Goal: Information Seeking & Learning: Learn about a topic

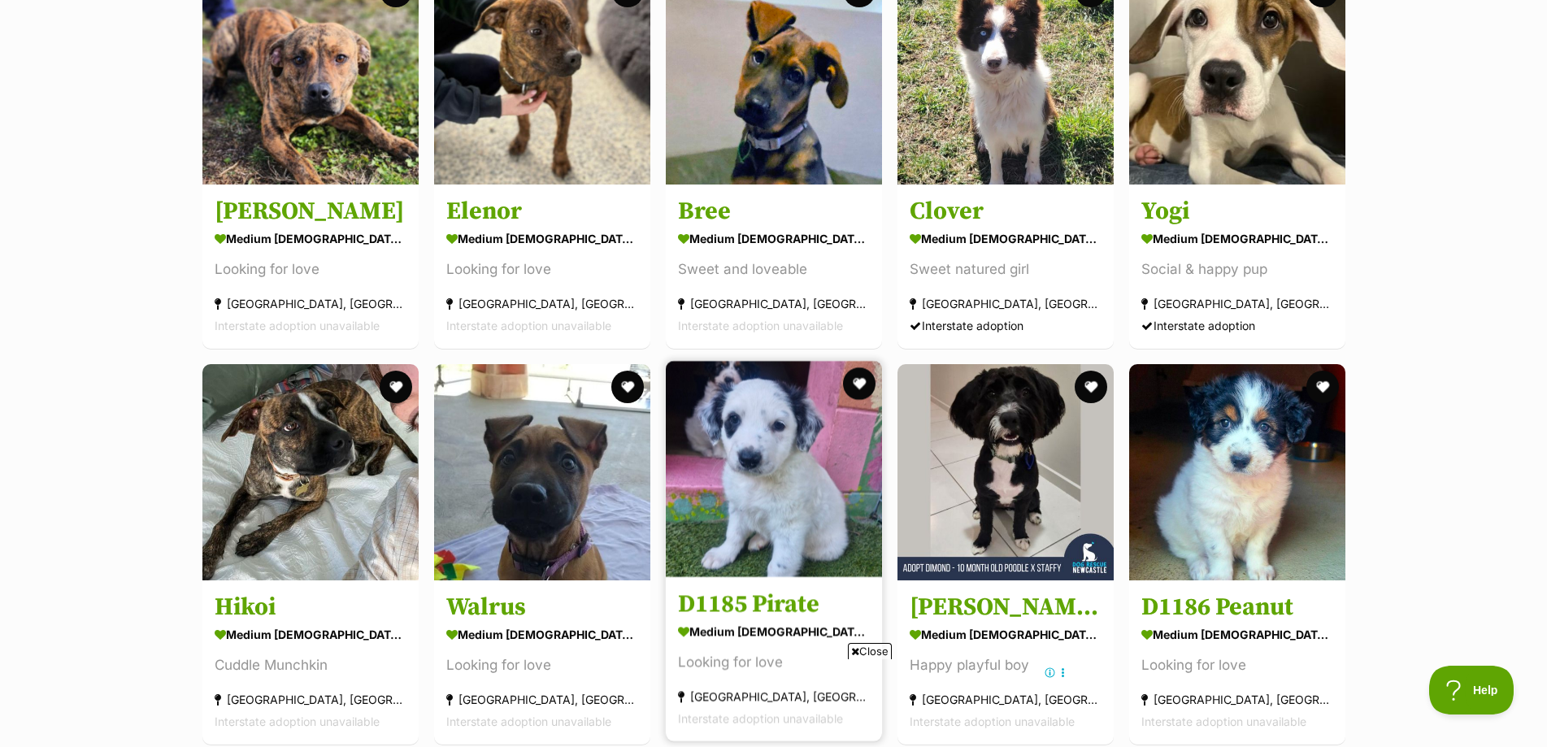
scroll to position [11543, 0]
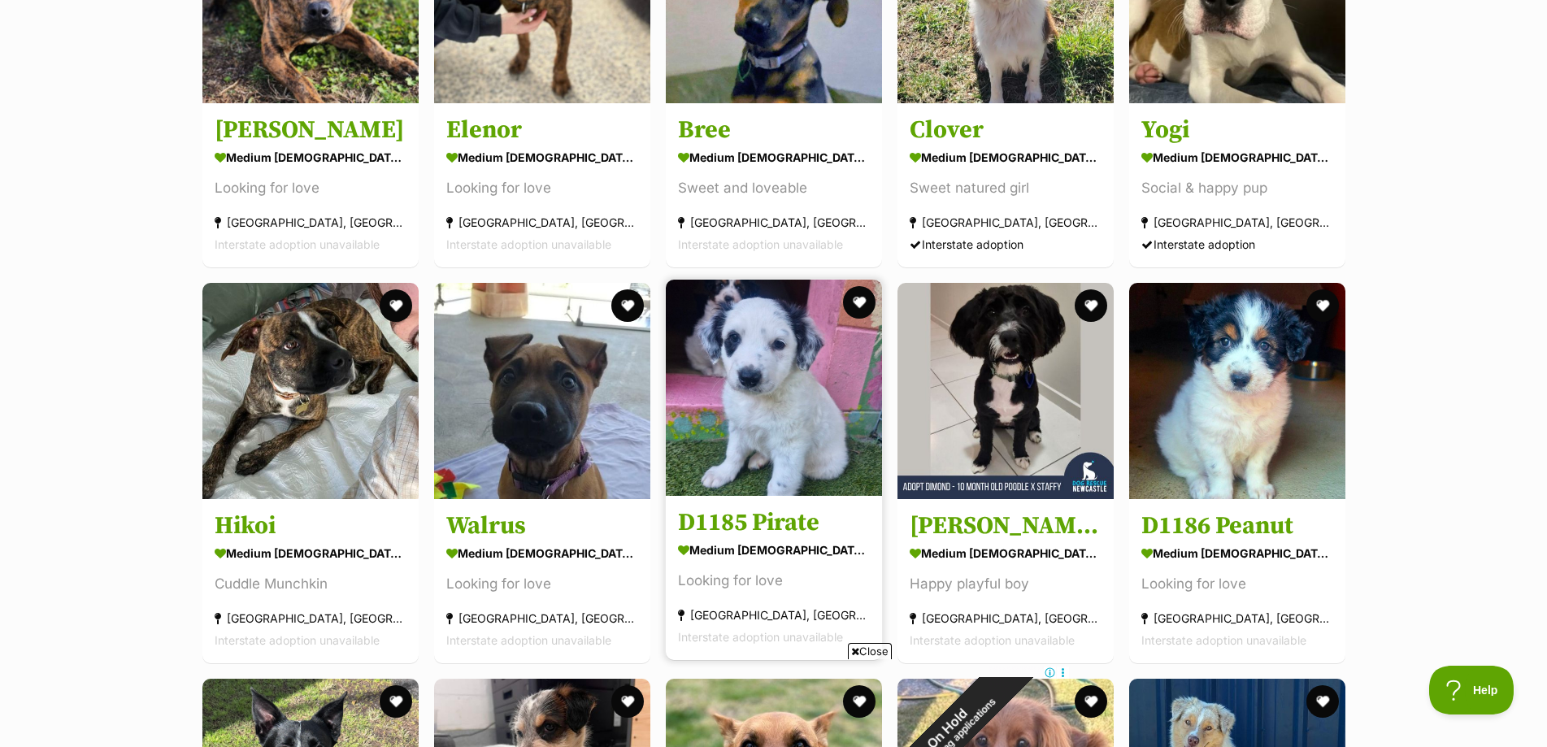
click at [788, 462] on img at bounding box center [774, 388] width 216 height 216
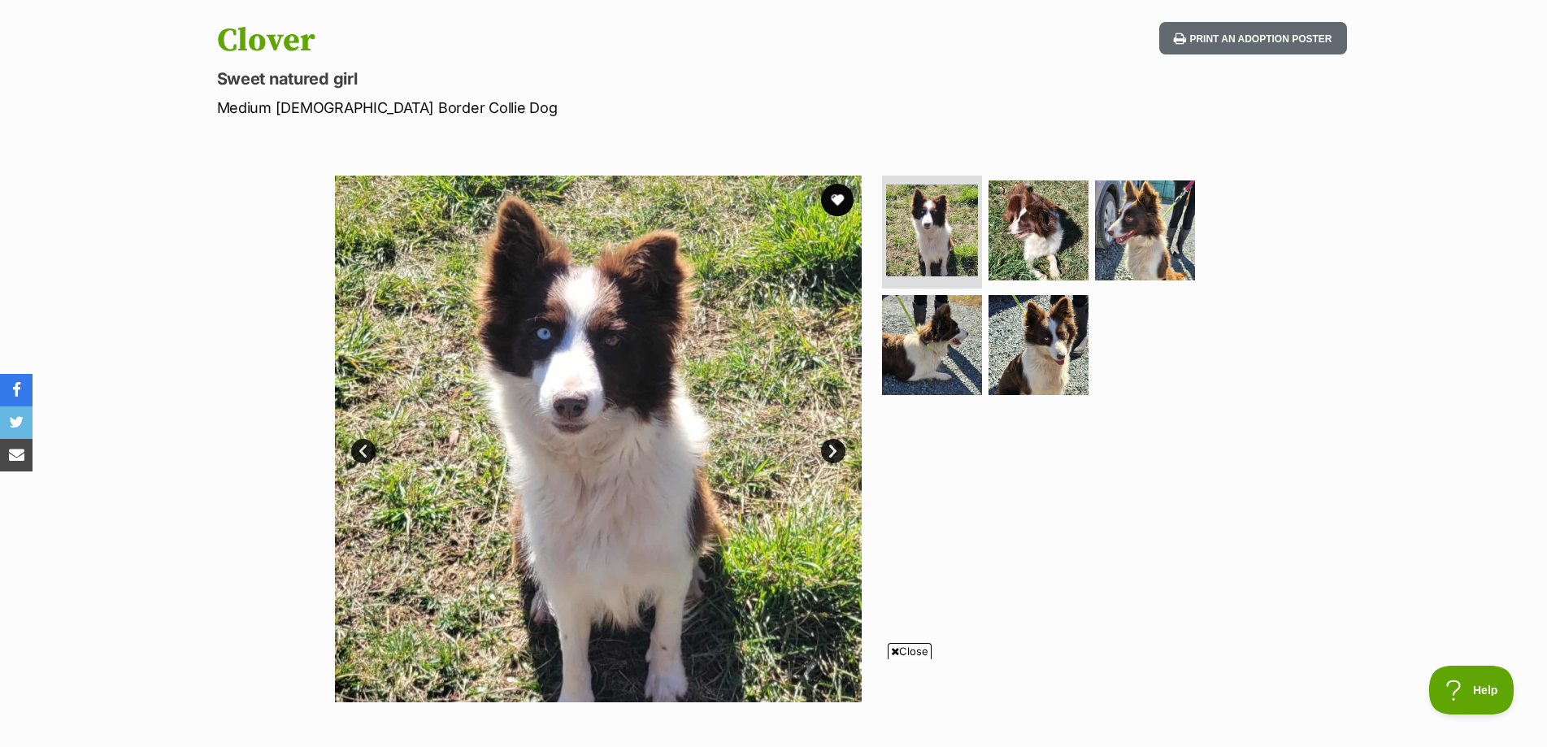
click at [829, 458] on link "Next" at bounding box center [833, 451] width 24 height 24
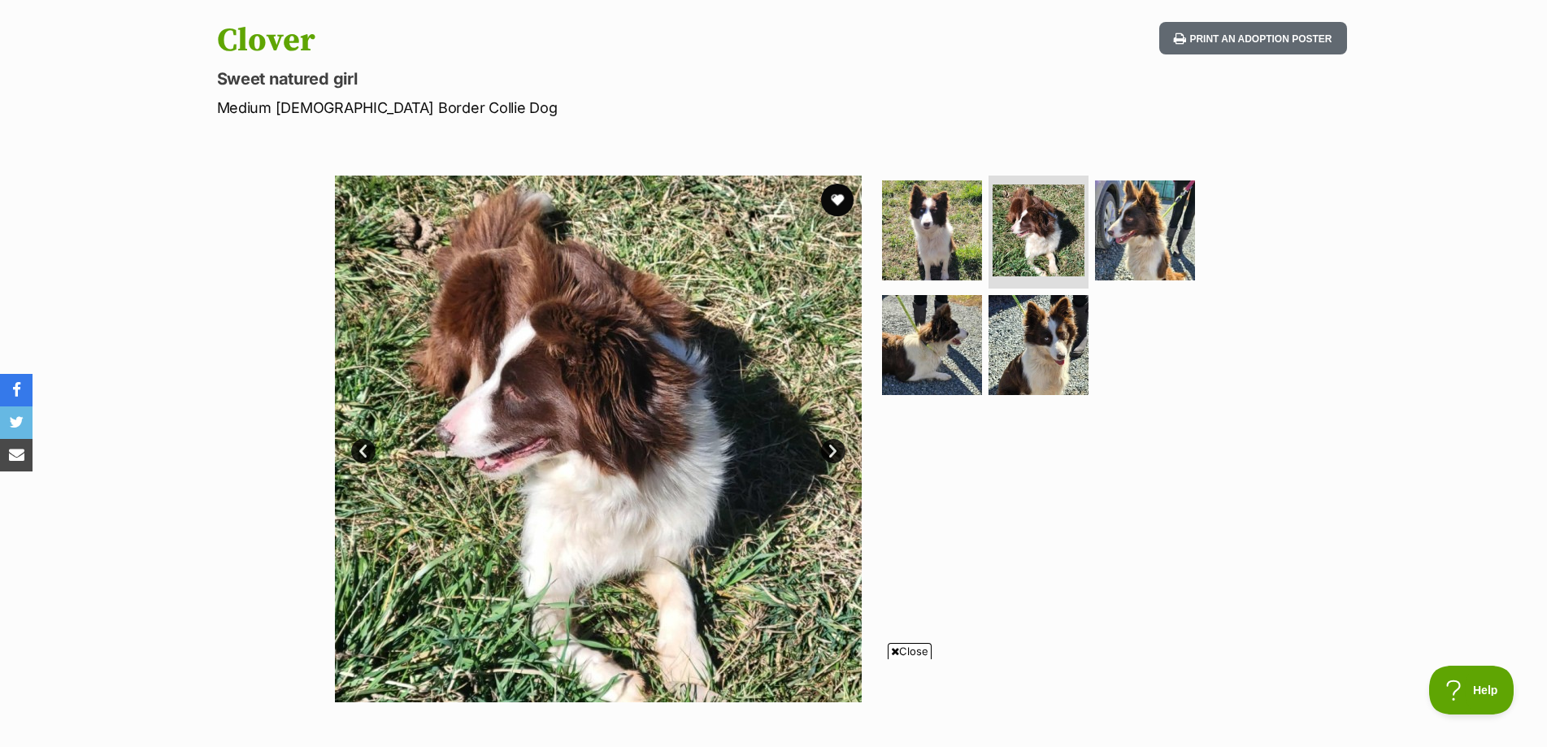
click at [829, 458] on link "Next" at bounding box center [833, 451] width 24 height 24
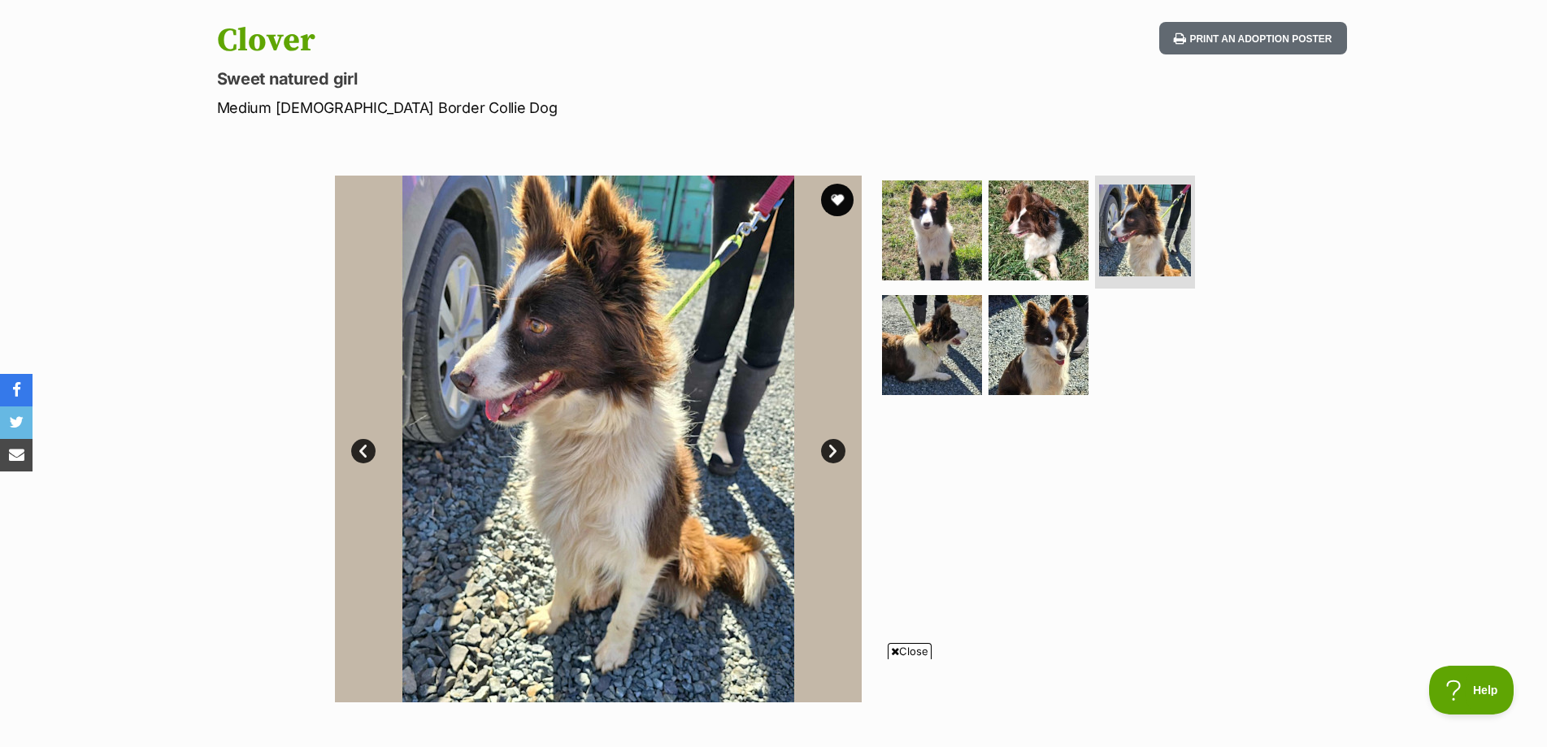
click at [829, 458] on link "Next" at bounding box center [833, 451] width 24 height 24
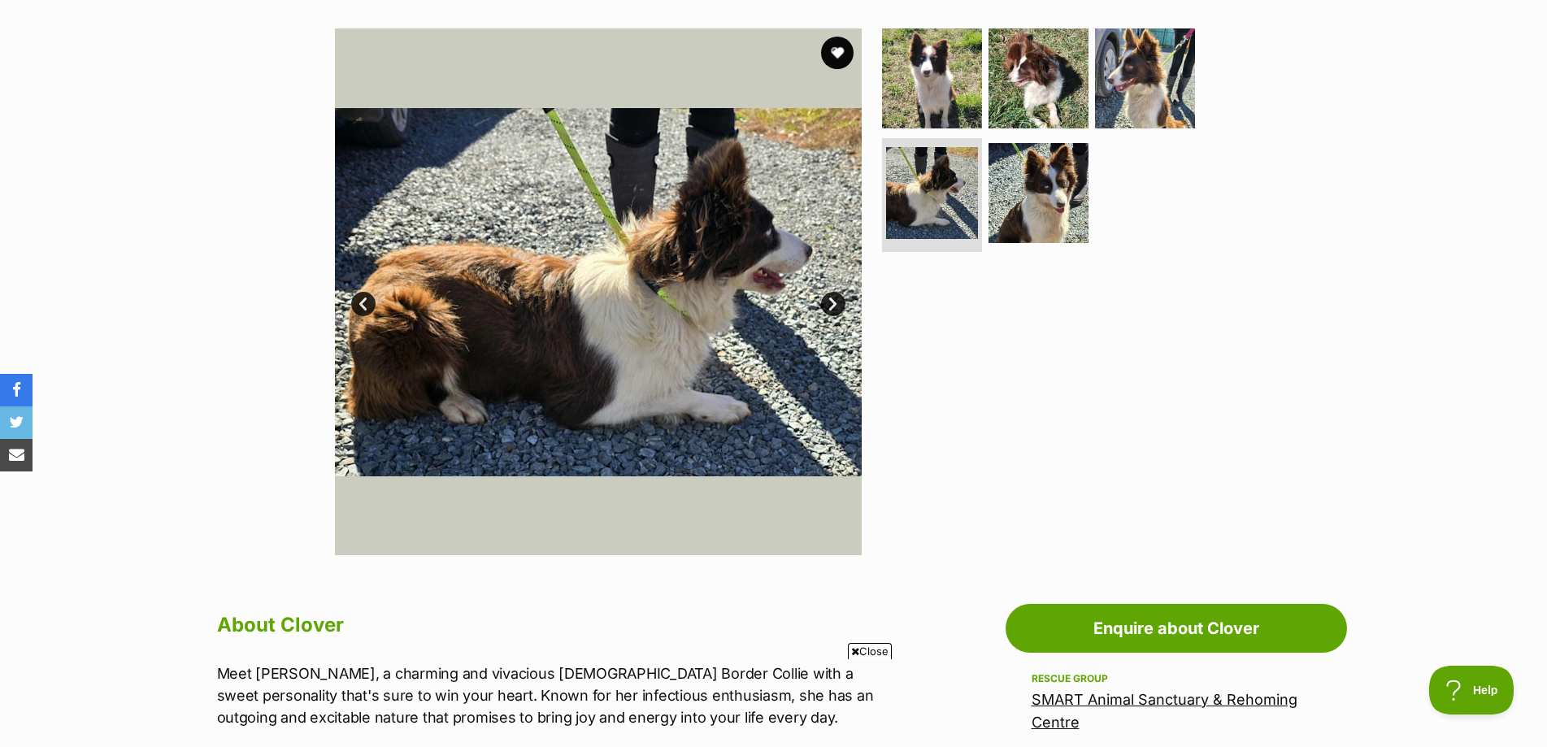
scroll to position [244, 0]
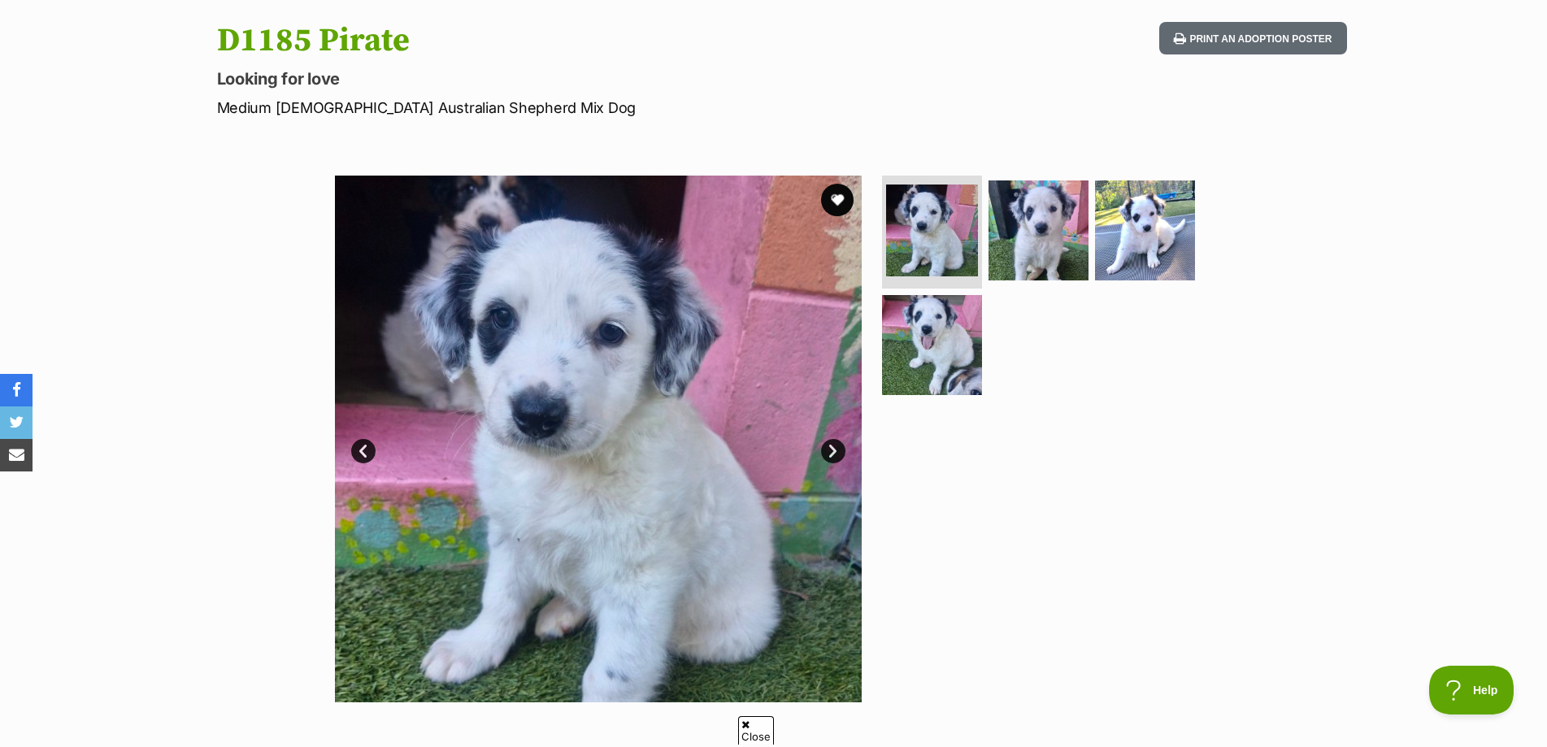
click at [824, 455] on link "Next" at bounding box center [833, 451] width 24 height 24
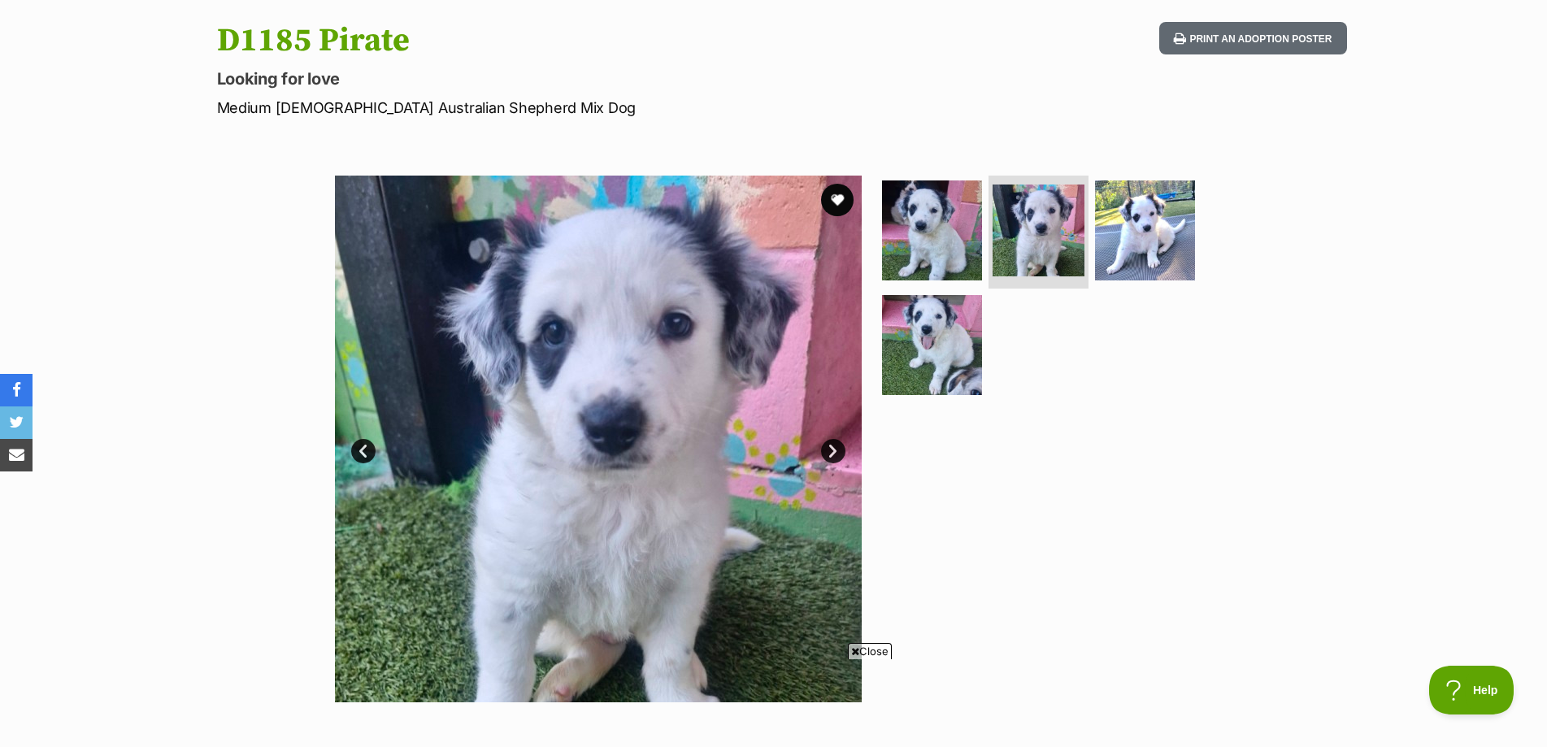
click at [824, 455] on link "Next" at bounding box center [833, 451] width 24 height 24
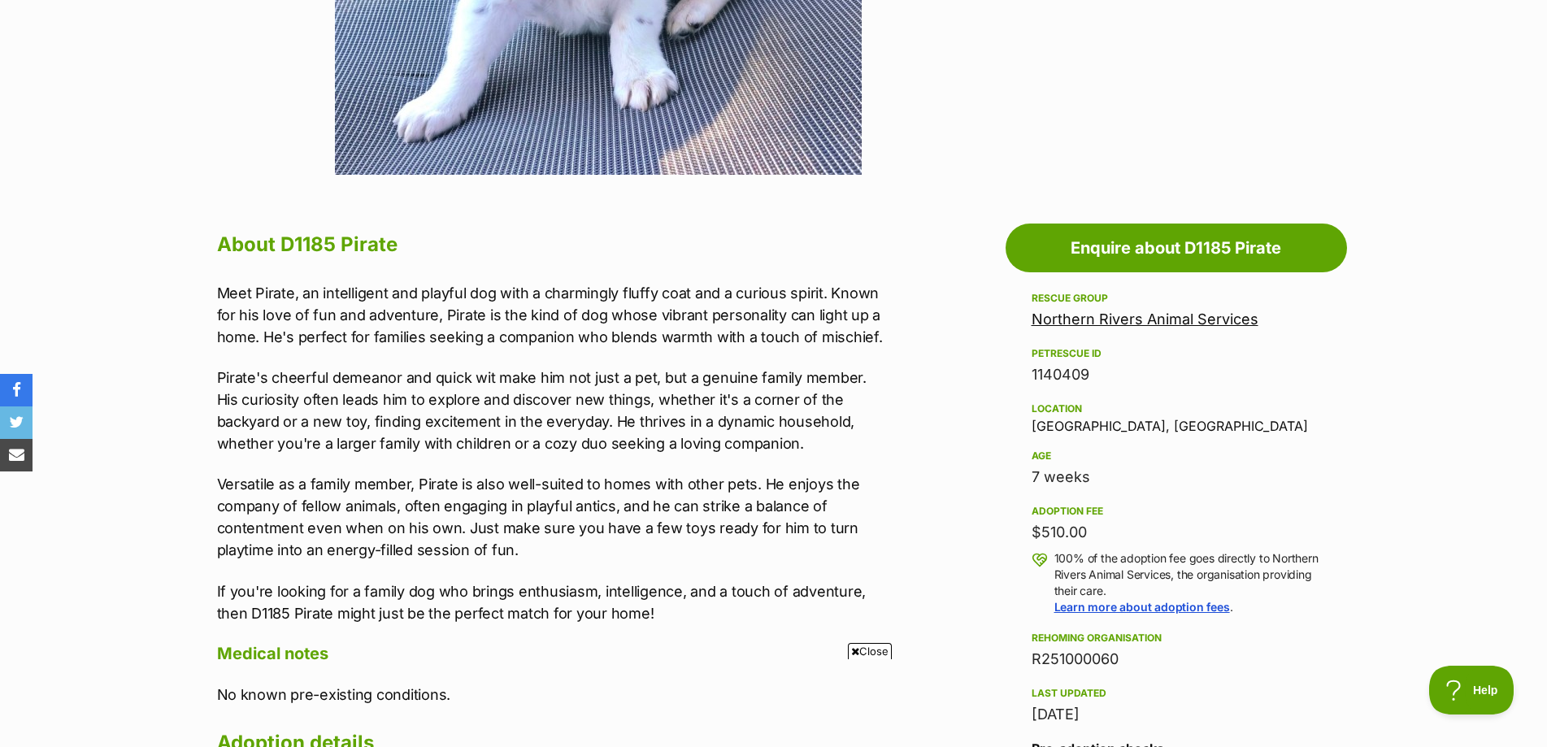
scroll to position [732, 0]
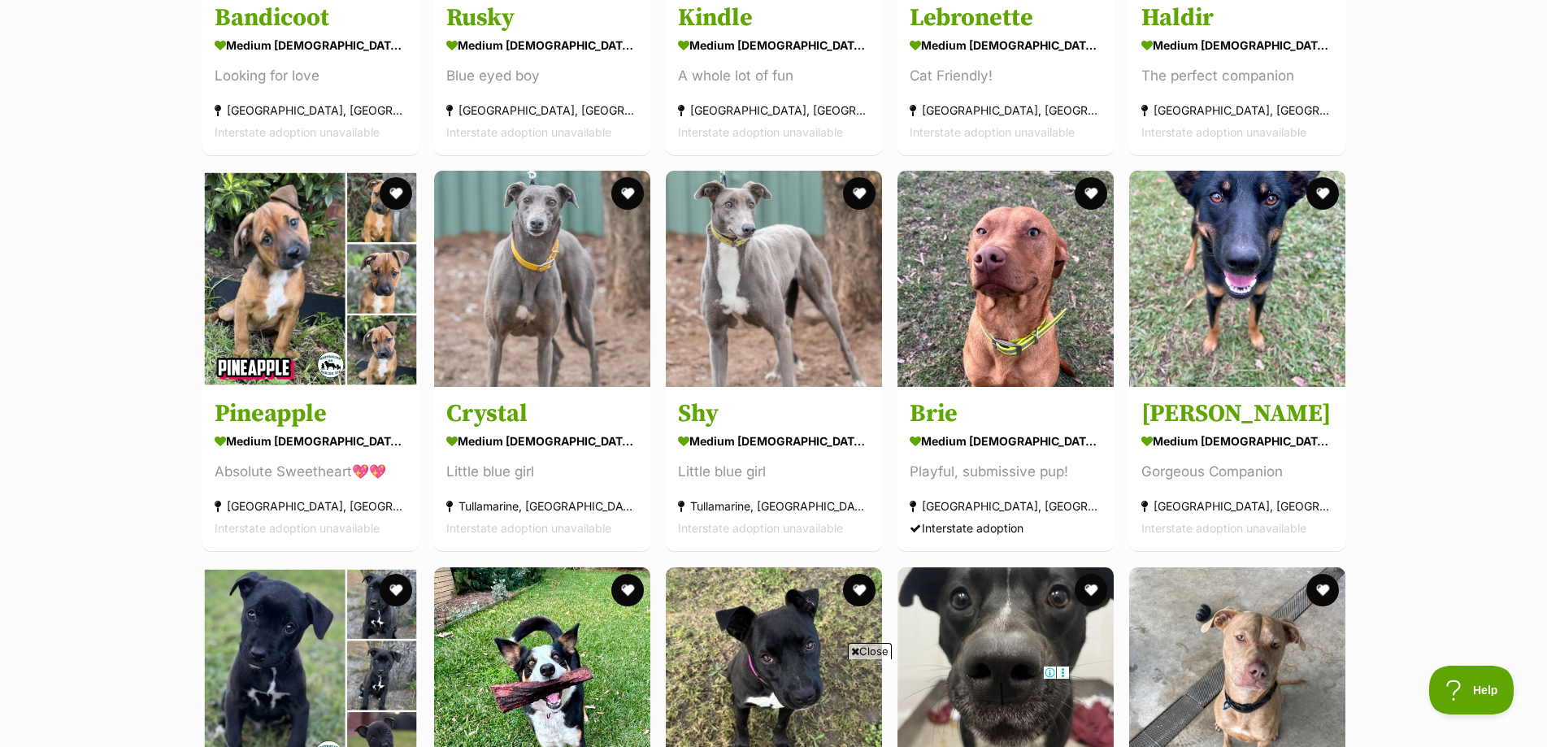
scroll to position [9673, 0]
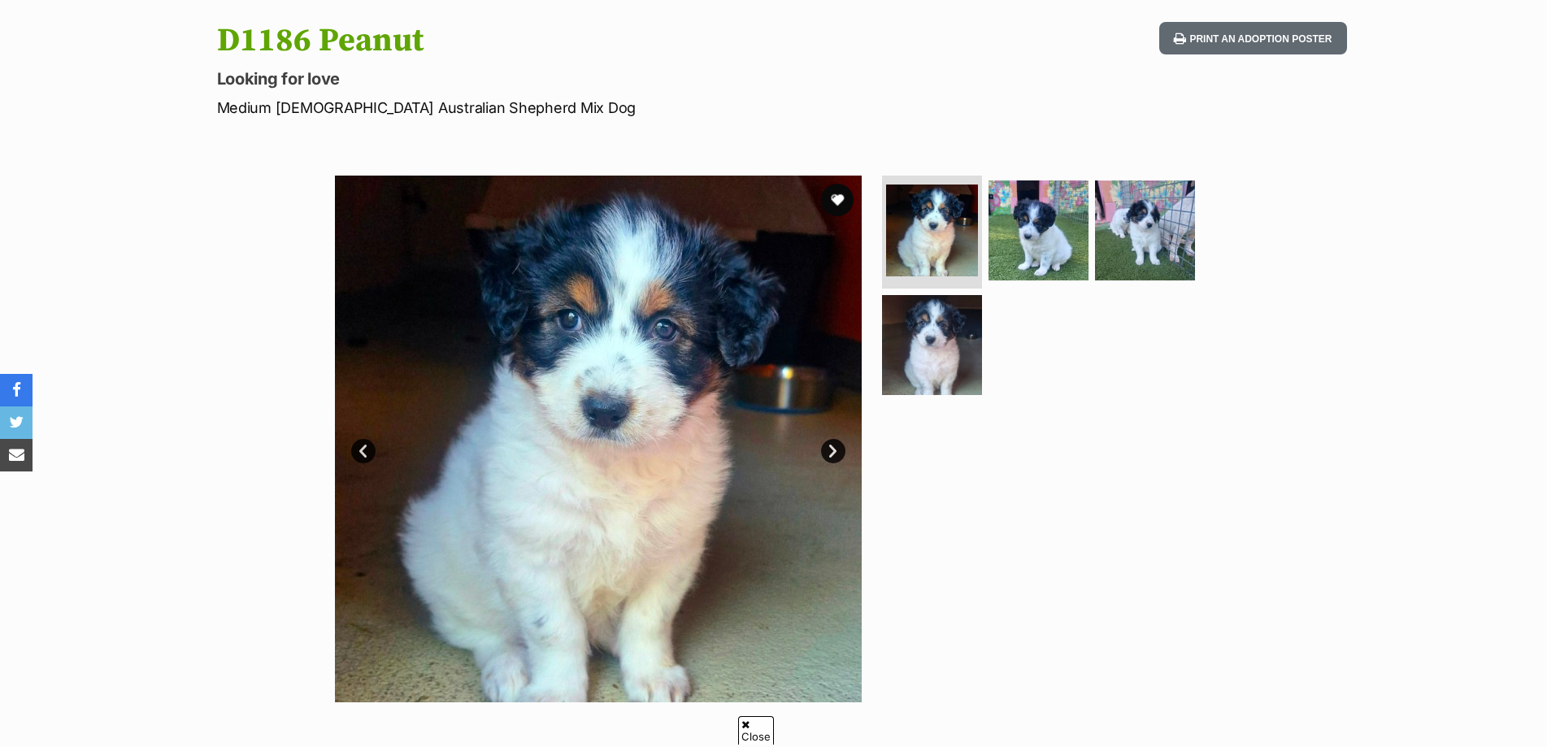
click at [831, 445] on link "Next" at bounding box center [833, 451] width 24 height 24
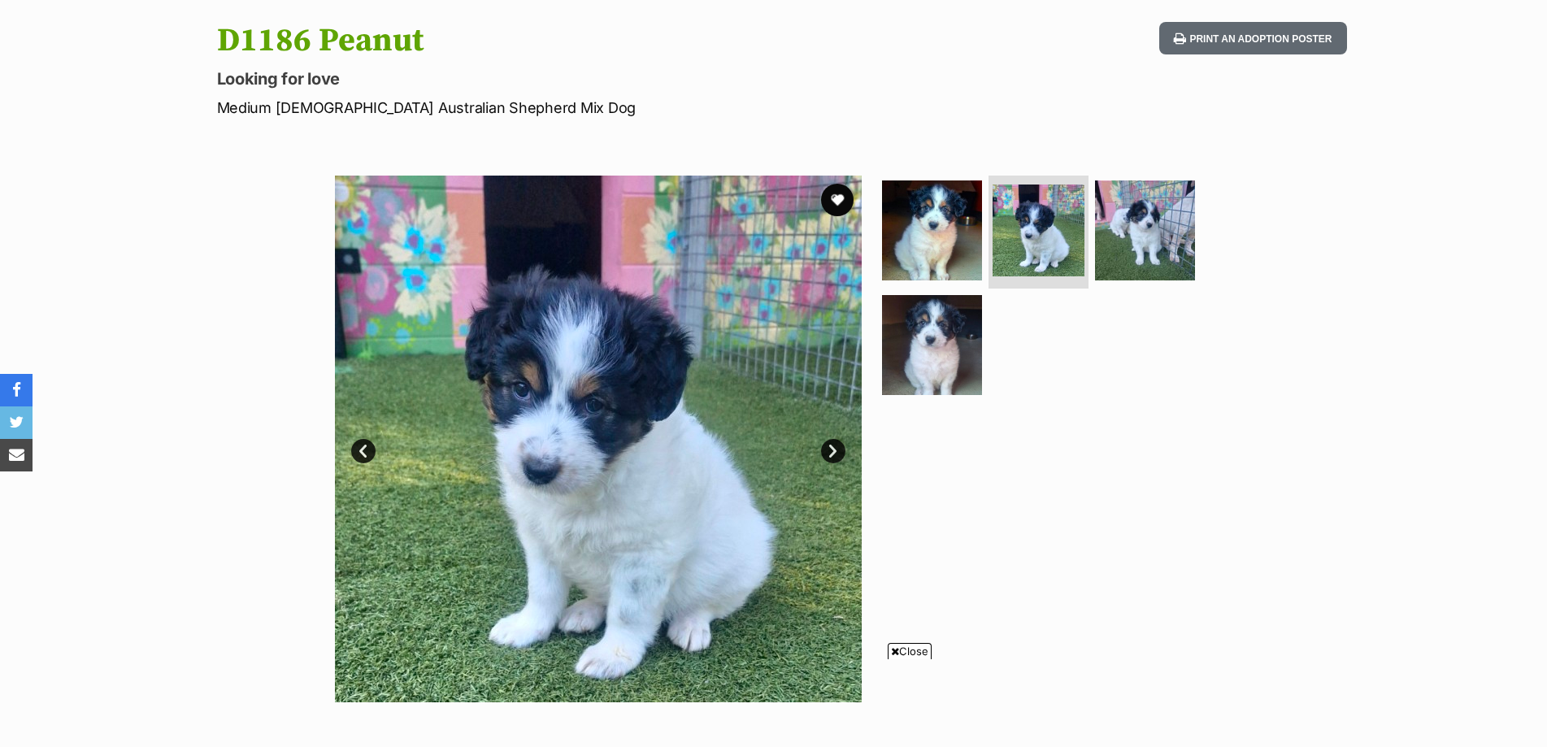
click at [831, 445] on link "Next" at bounding box center [833, 451] width 24 height 24
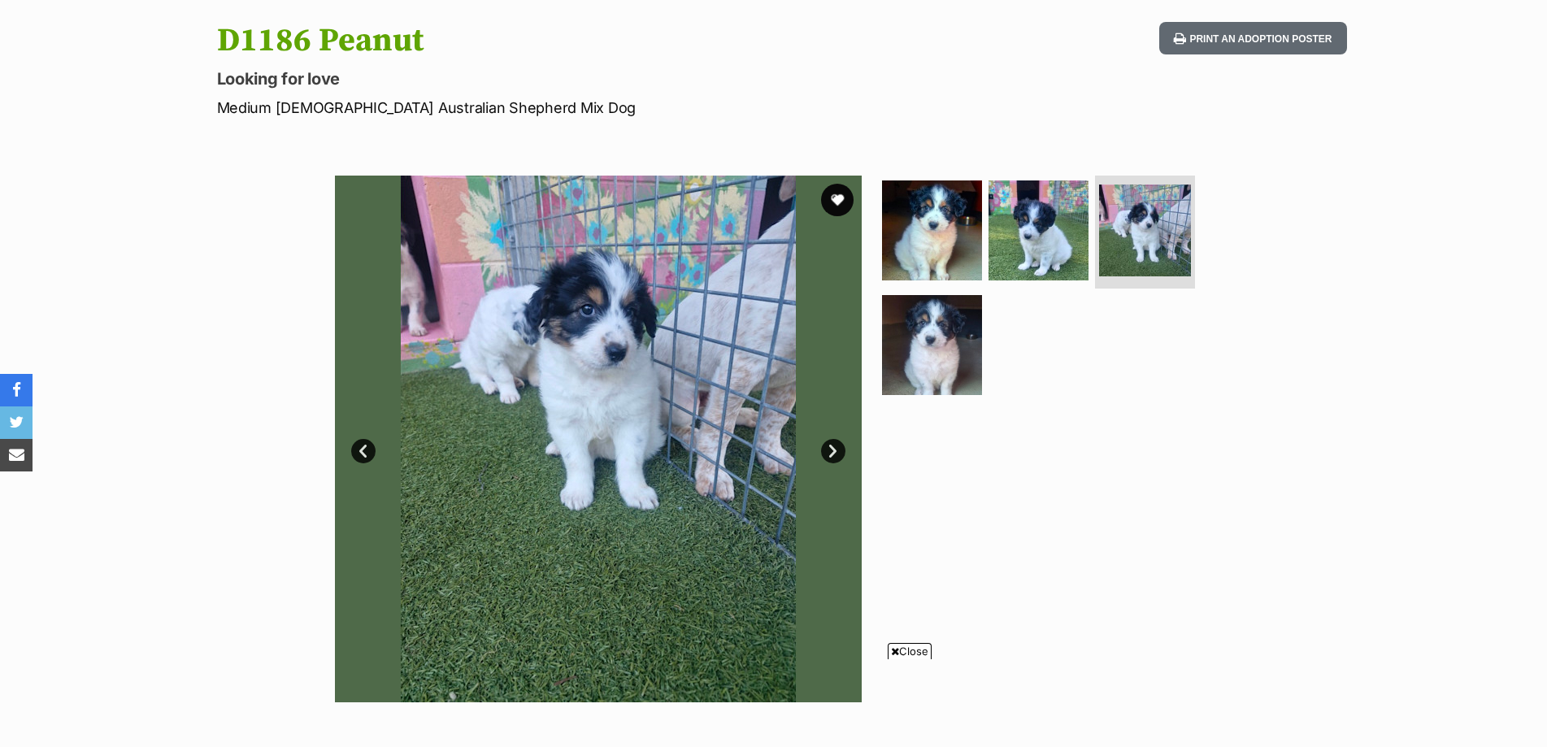
click at [831, 446] on link "Next" at bounding box center [833, 451] width 24 height 24
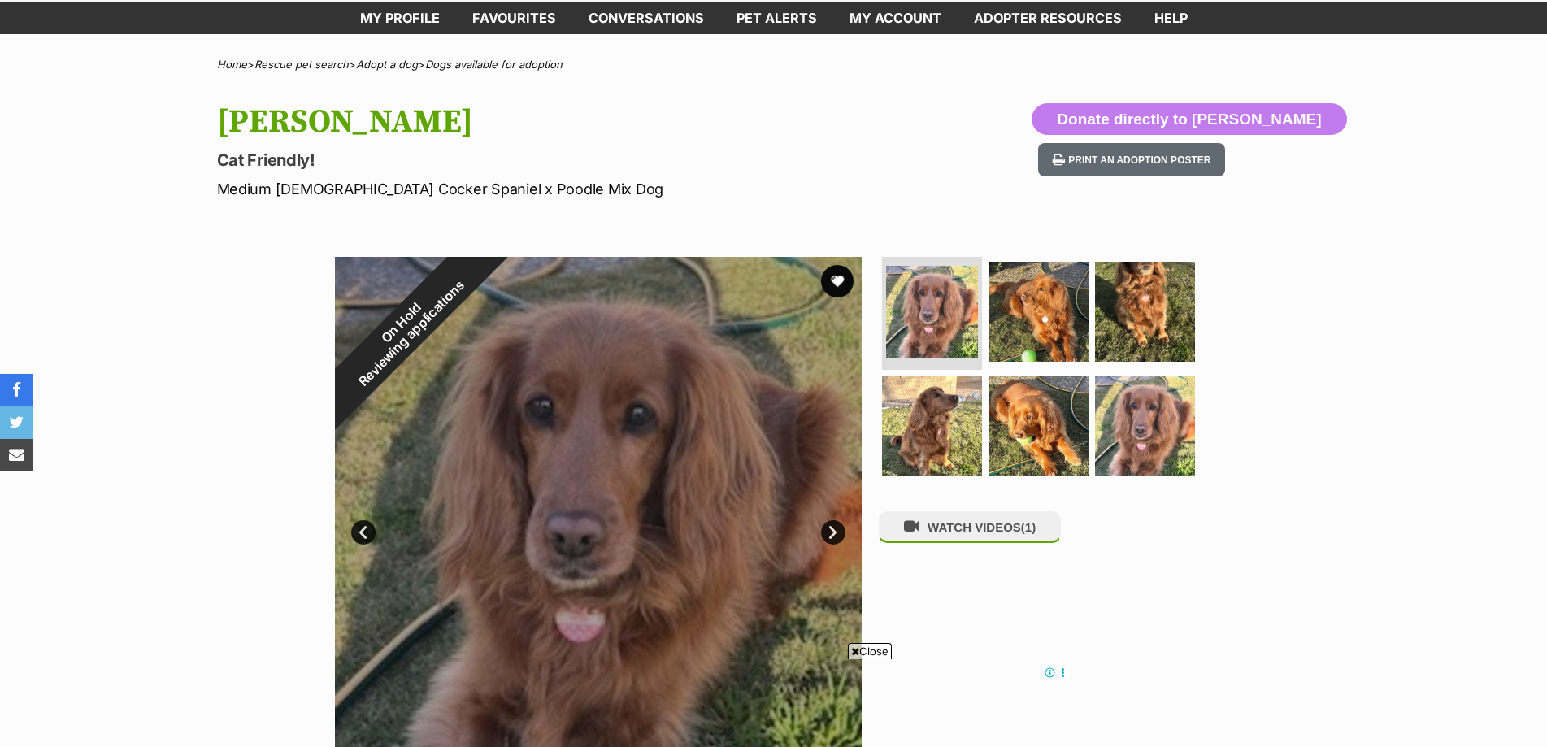
click at [831, 533] on link "Next" at bounding box center [833, 532] width 24 height 24
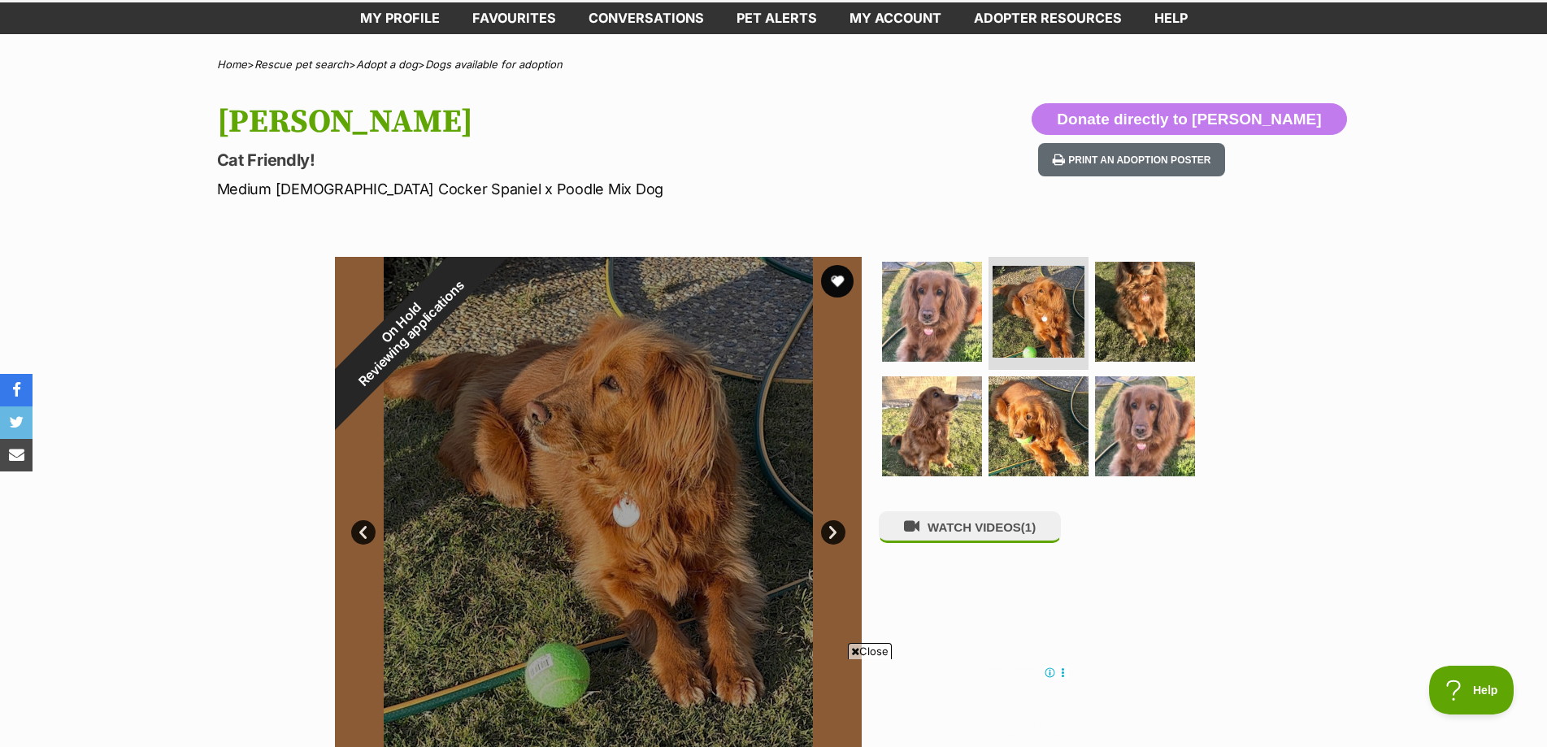
click at [831, 533] on link "Next" at bounding box center [833, 532] width 24 height 24
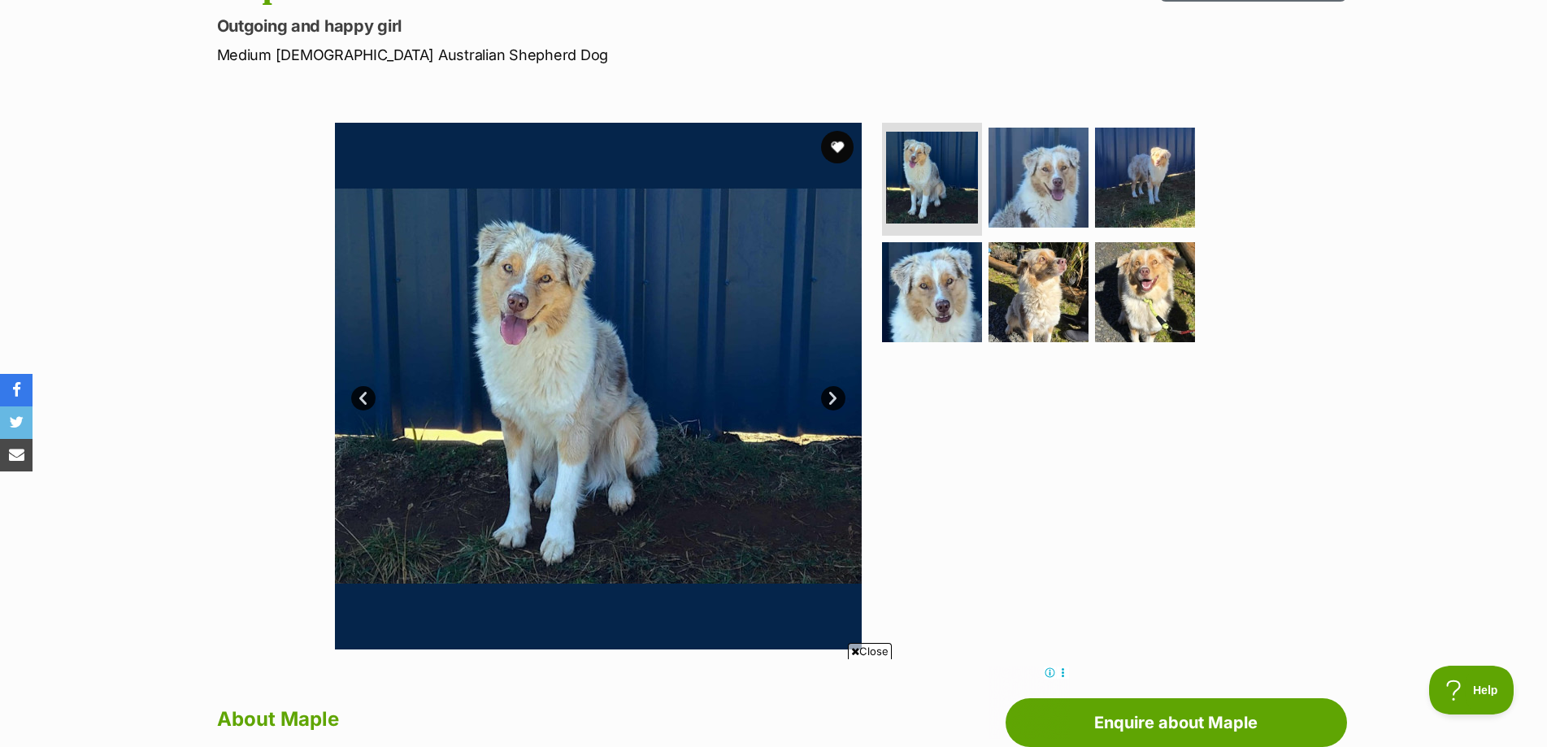
scroll to position [244, 0]
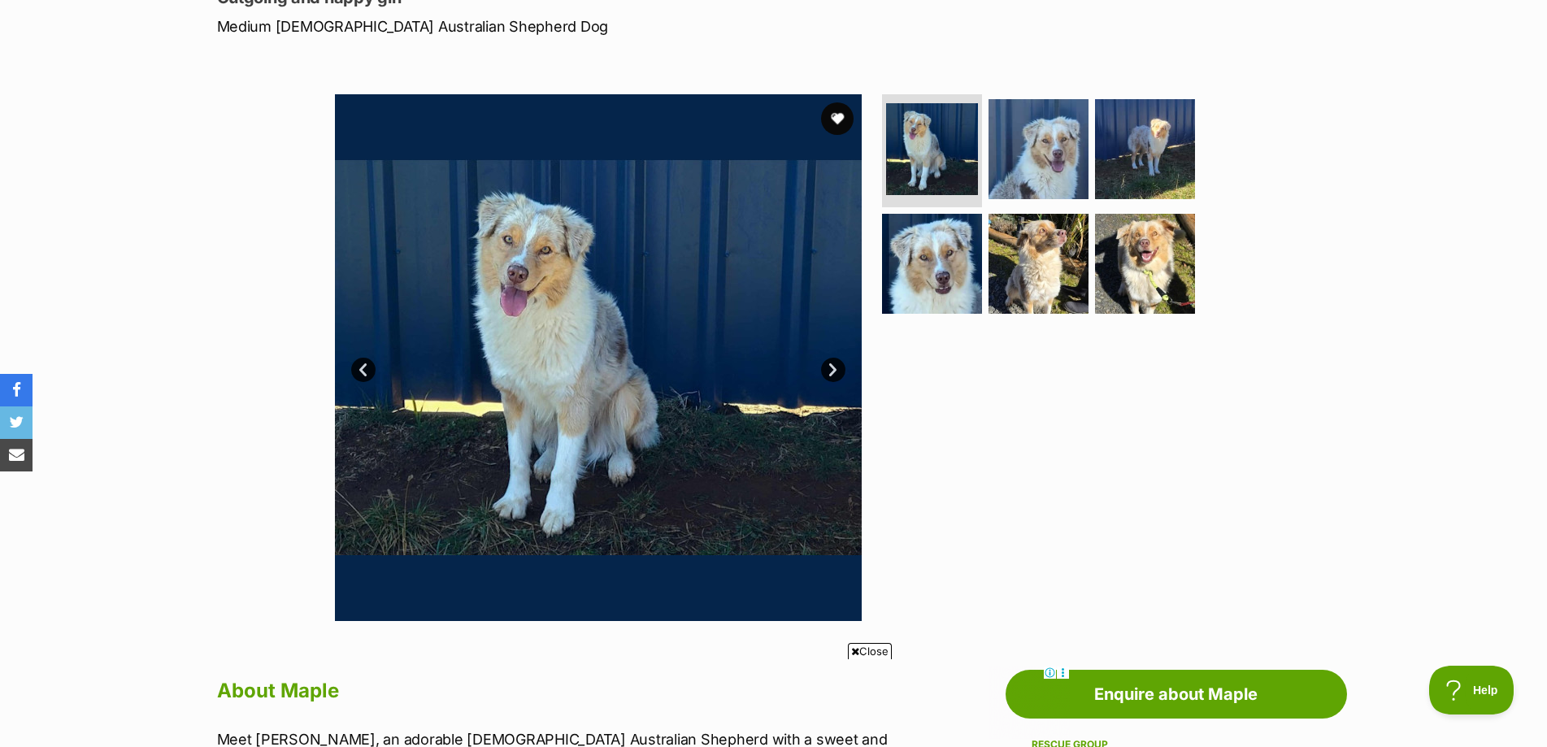
click at [834, 365] on link "Next" at bounding box center [833, 370] width 24 height 24
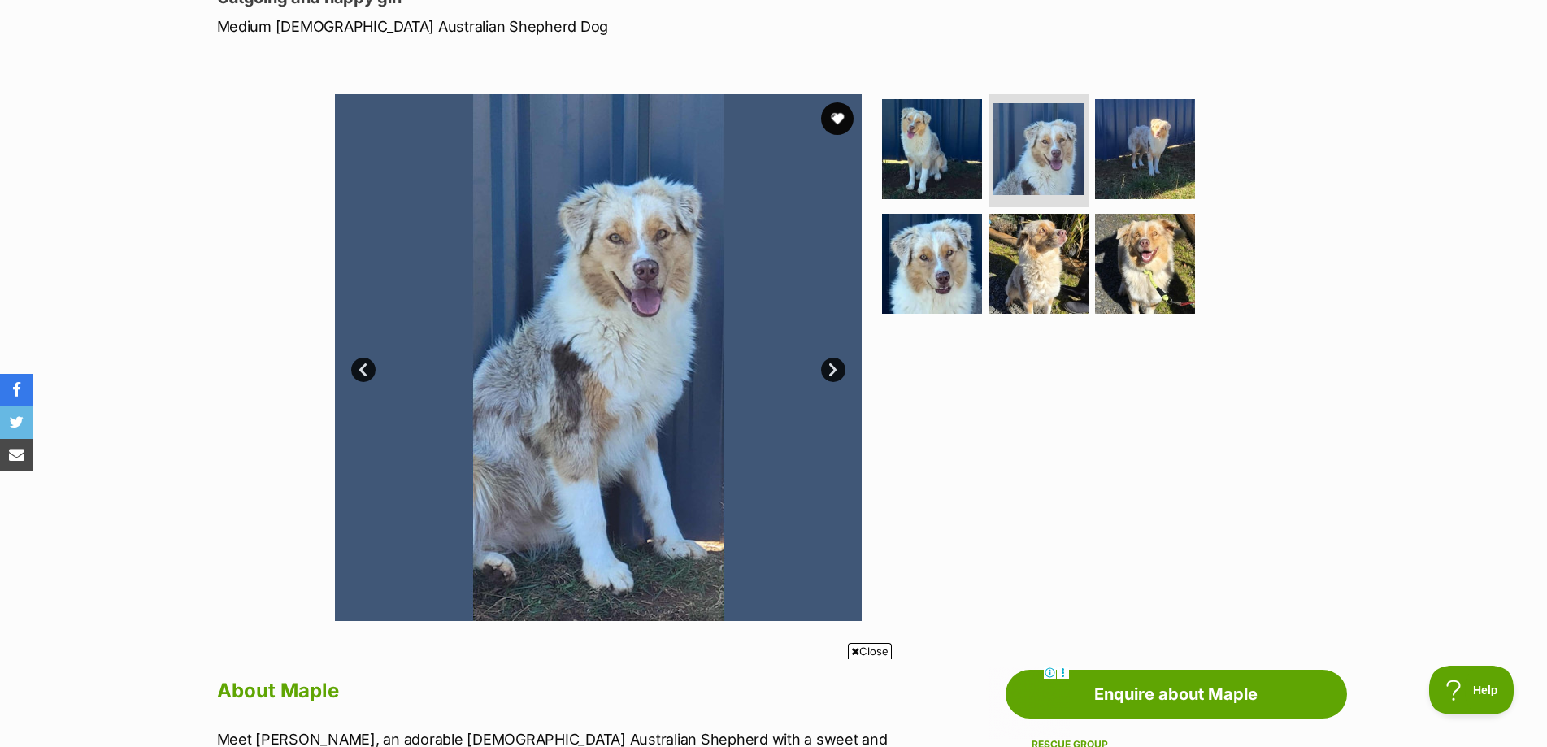
click at [834, 364] on link "Next" at bounding box center [833, 370] width 24 height 24
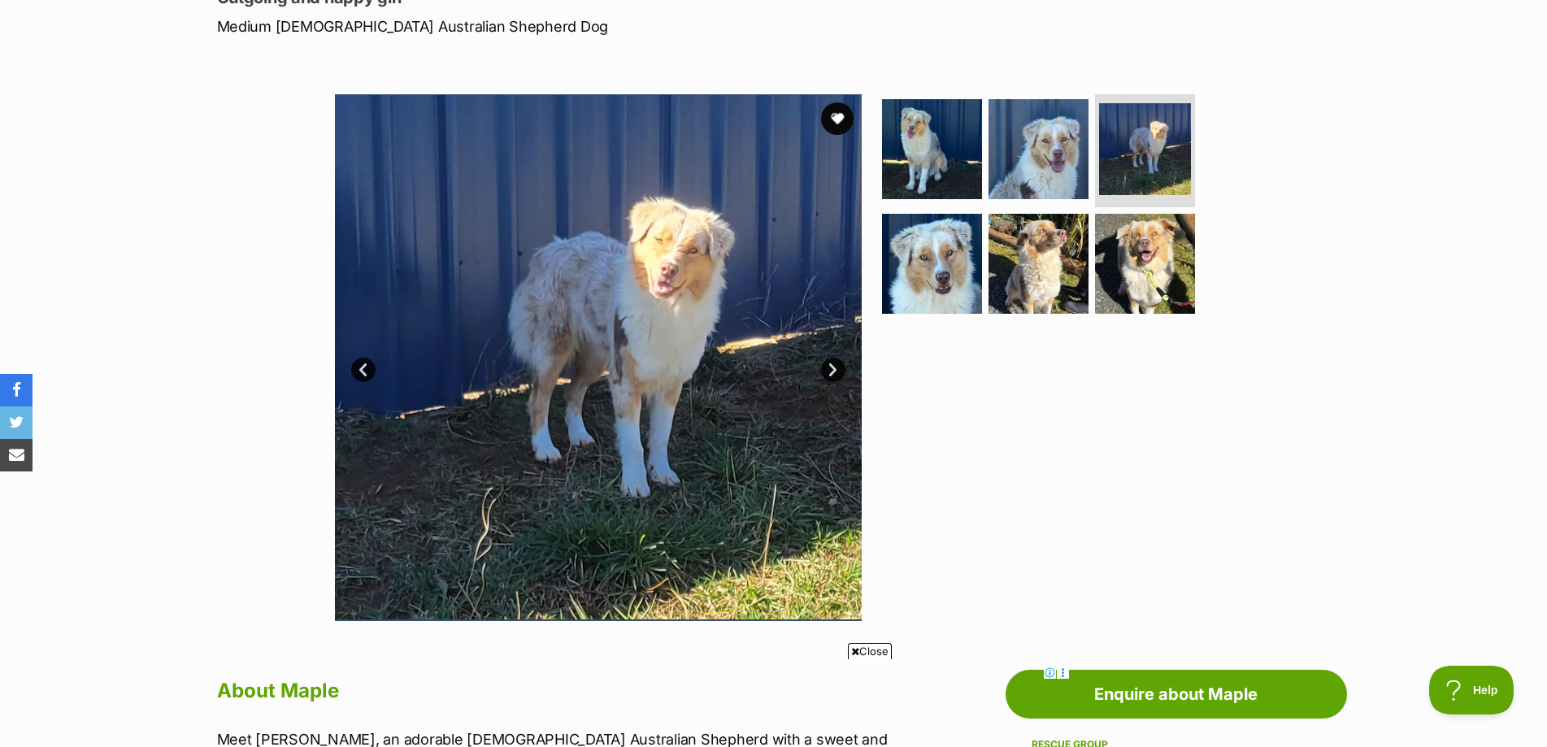
click at [834, 364] on link "Next" at bounding box center [833, 370] width 24 height 24
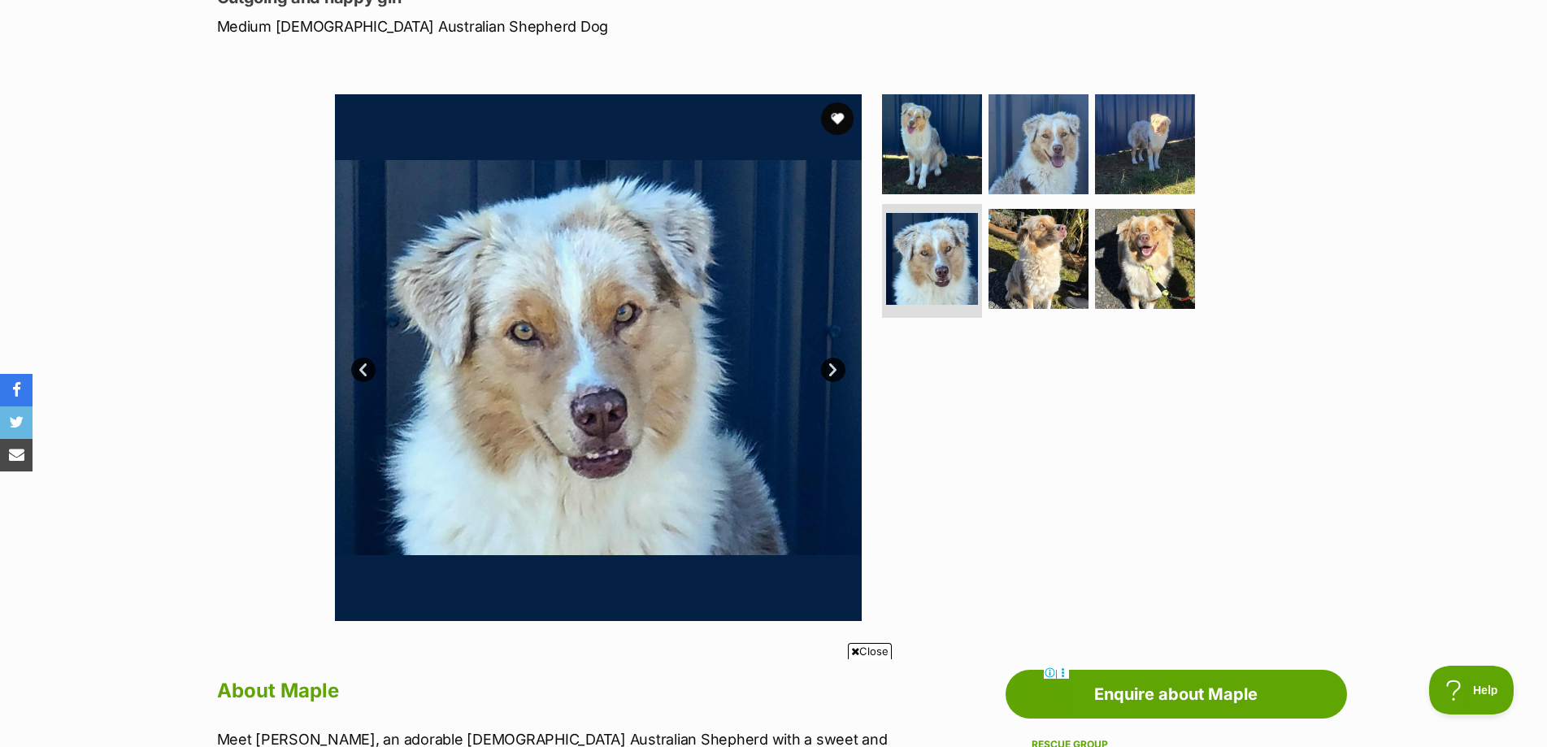
click at [835, 364] on link "Next" at bounding box center [833, 370] width 24 height 24
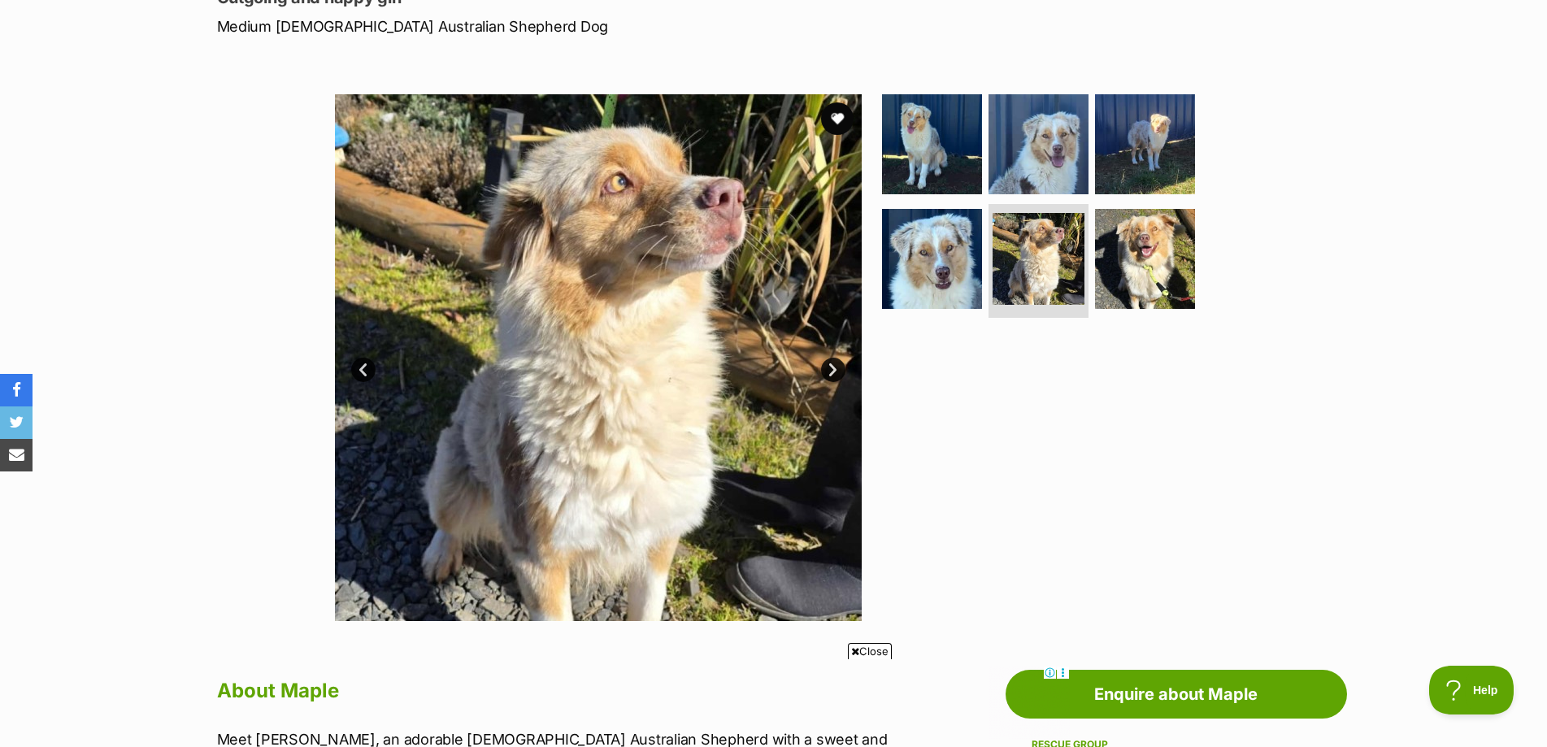
click at [835, 364] on link "Next" at bounding box center [833, 370] width 24 height 24
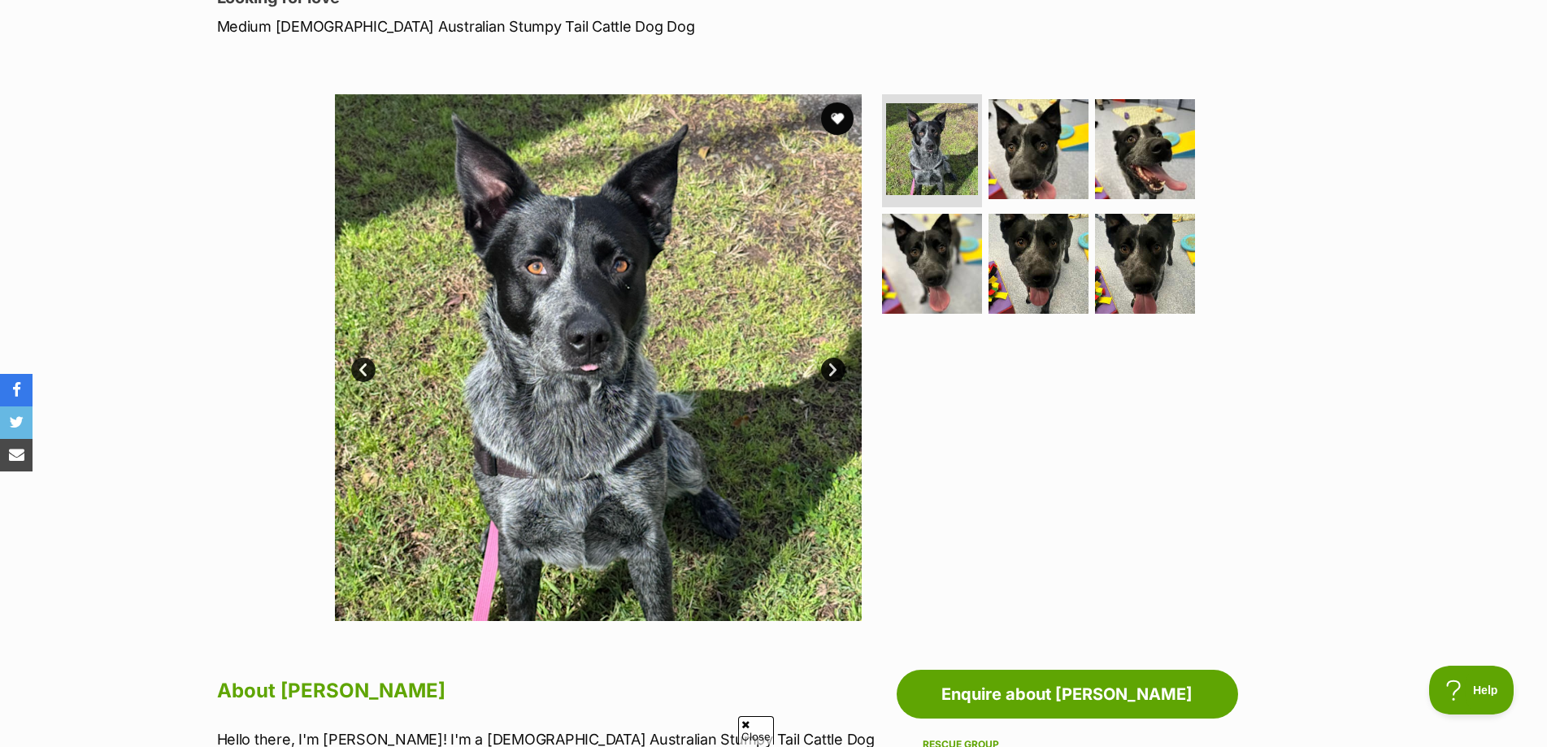
click at [829, 371] on link "Next" at bounding box center [833, 370] width 24 height 24
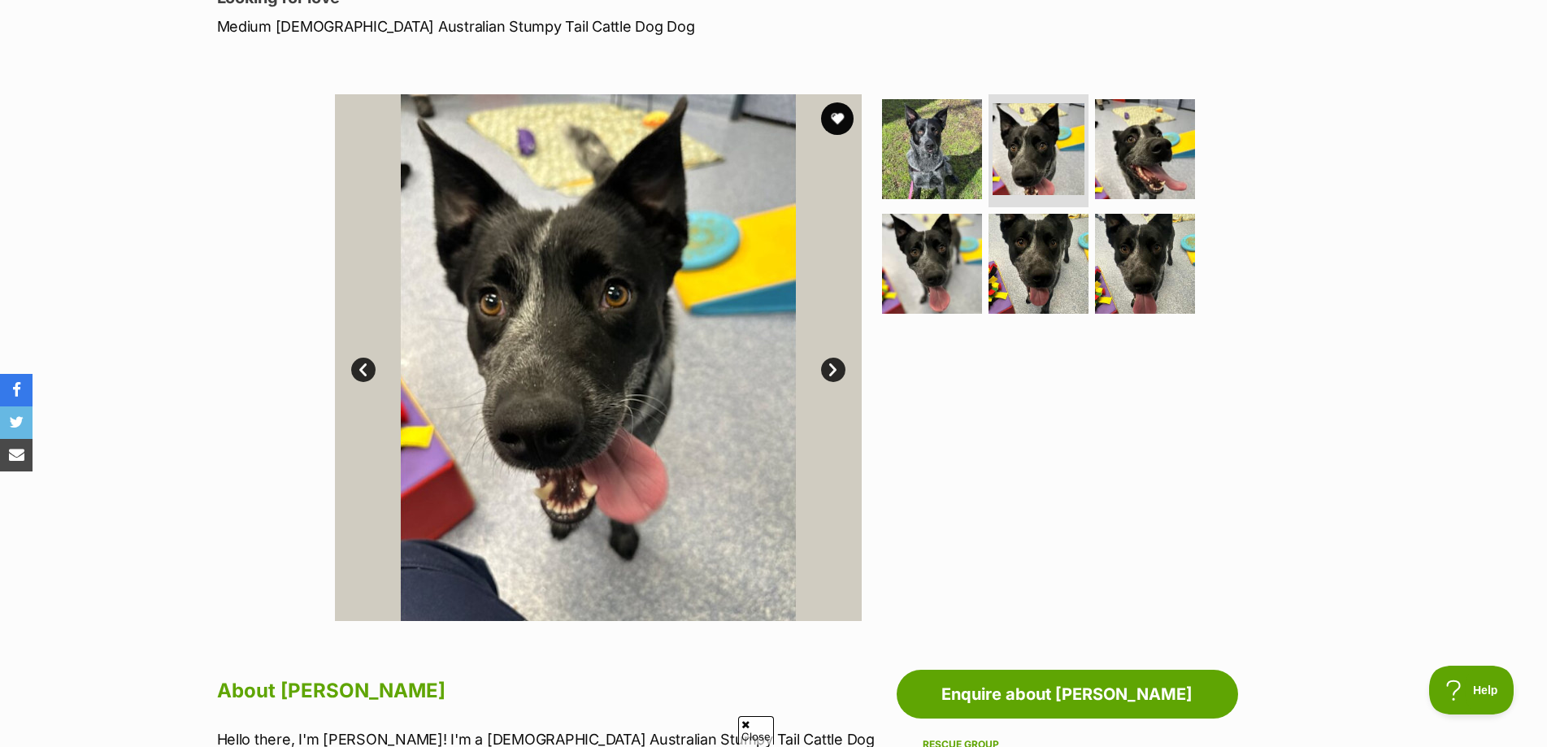
click at [829, 371] on link "Next" at bounding box center [833, 370] width 24 height 24
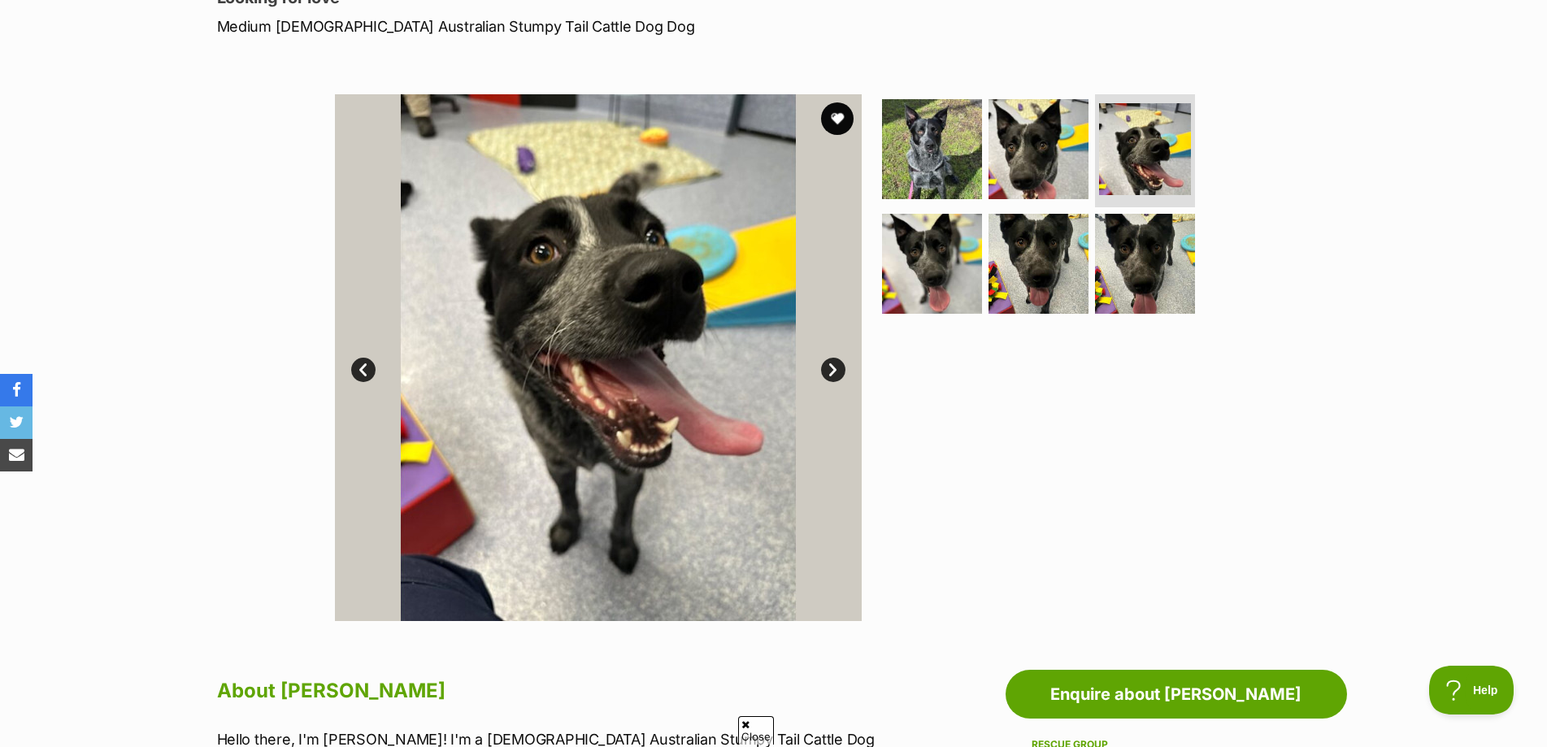
click at [829, 371] on link "Next" at bounding box center [833, 370] width 24 height 24
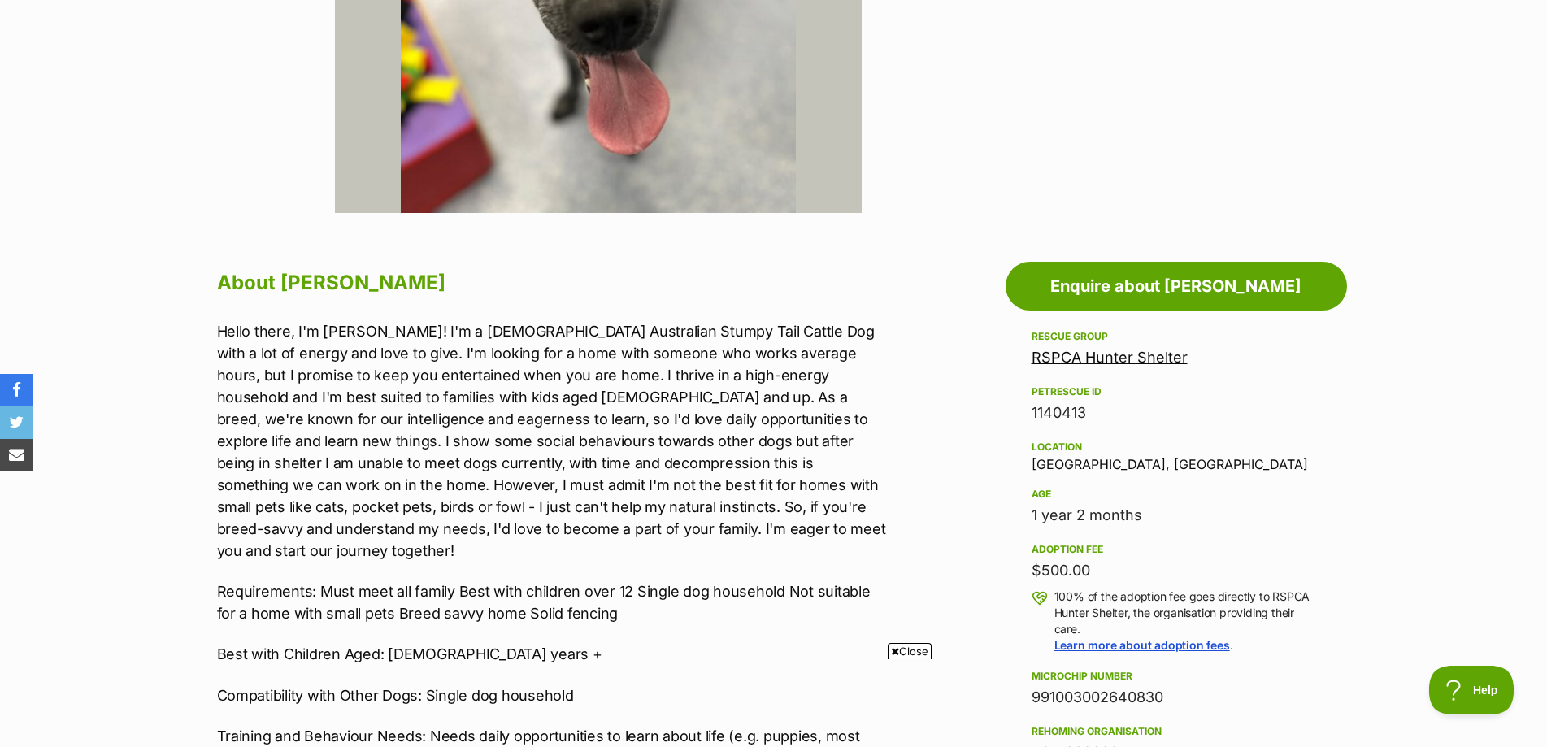
scroll to position [650, 0]
